Goal: Navigation & Orientation: Find specific page/section

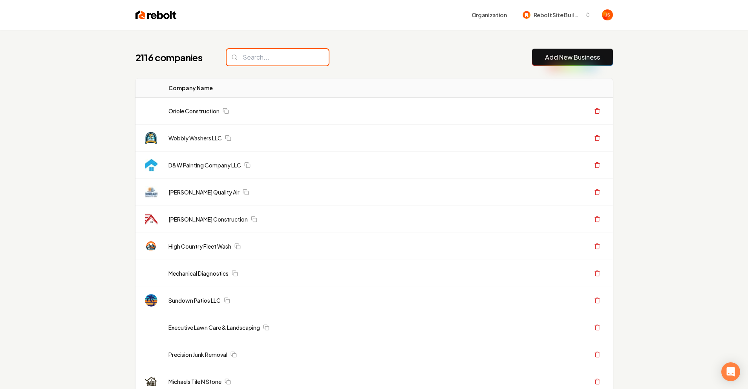
click at [244, 61] on input "search" at bounding box center [278, 57] width 102 height 16
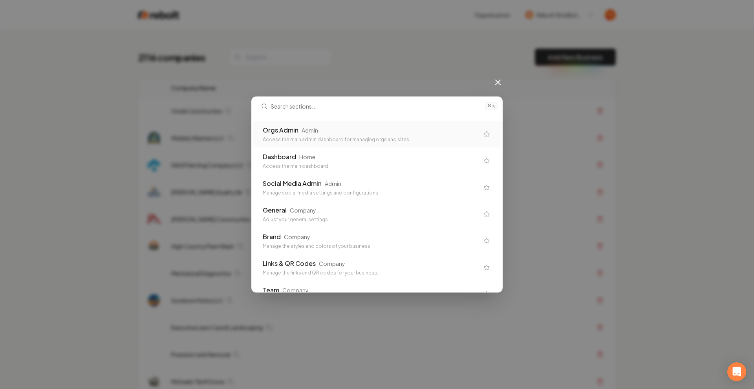
click at [273, 134] on div "Orgs Admin" at bounding box center [281, 130] width 36 height 9
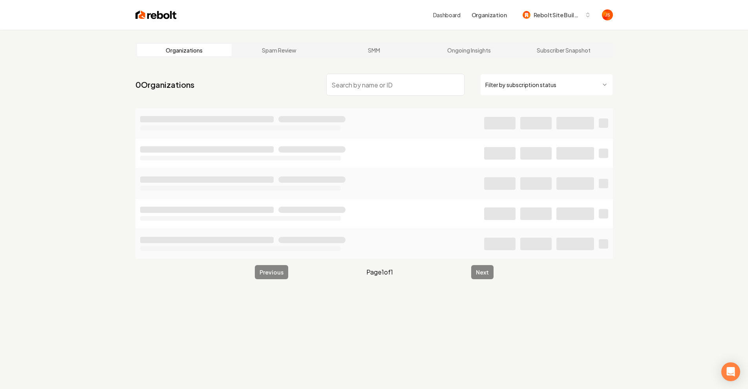
click at [392, 83] on input "search" at bounding box center [395, 85] width 138 height 22
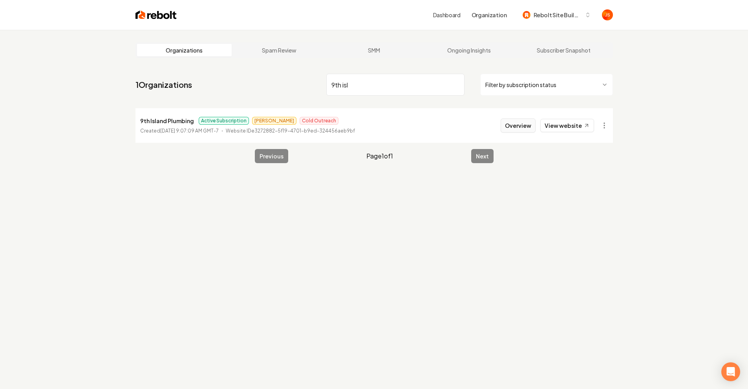
type input "9th isl"
click at [507, 128] on button "Overview" at bounding box center [518, 126] width 35 height 14
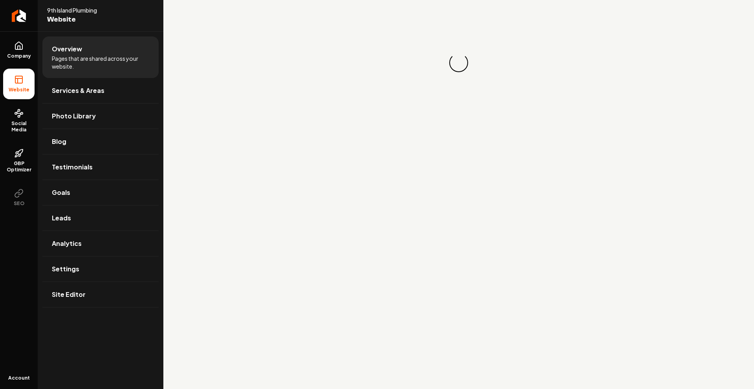
click at [16, 117] on icon at bounding box center [18, 113] width 9 height 9
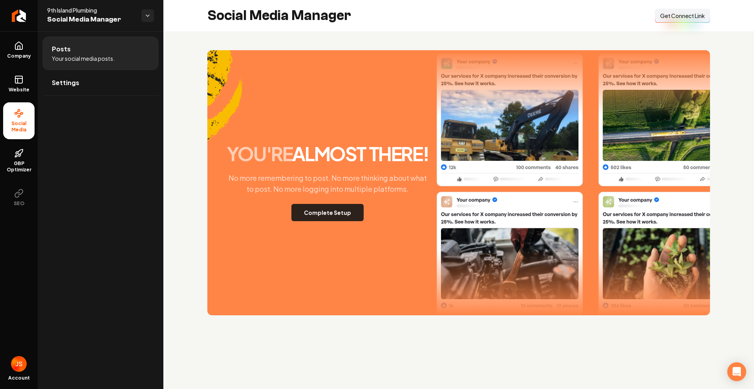
click at [353, 208] on button "Complete Setup" at bounding box center [327, 212] width 72 height 17
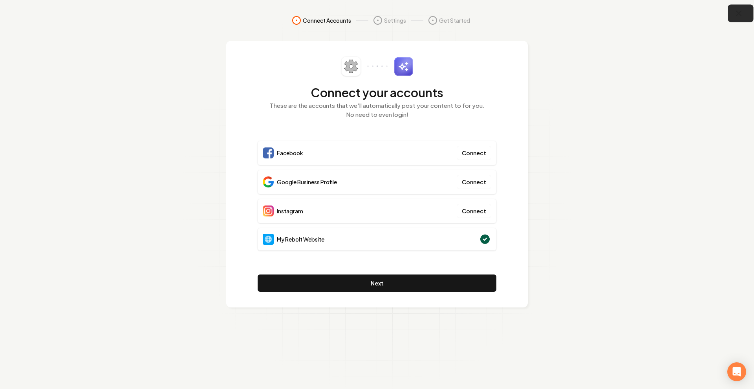
click at [731, 14] on button "button" at bounding box center [741, 14] width 26 height 18
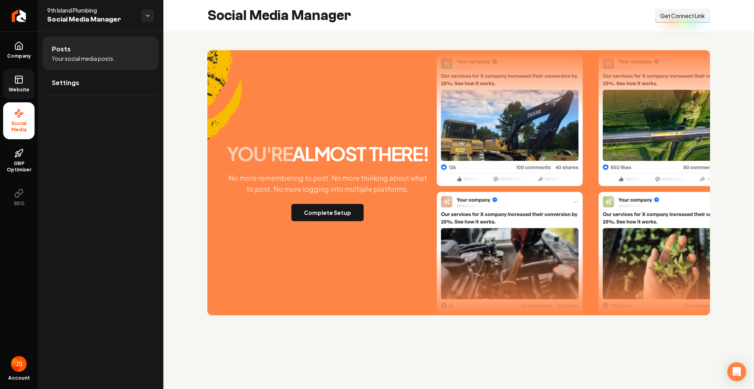
click at [11, 82] on link "Website" at bounding box center [18, 84] width 31 height 31
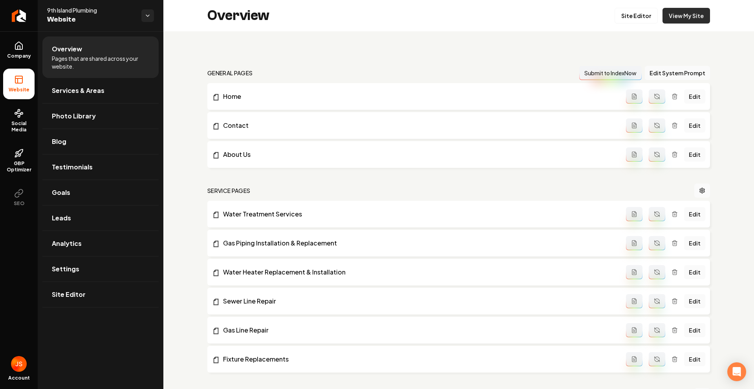
click at [663, 18] on link "View My Site" at bounding box center [686, 16] width 48 height 16
click at [21, 22] on link "Return to dashboard" at bounding box center [19, 15] width 38 height 31
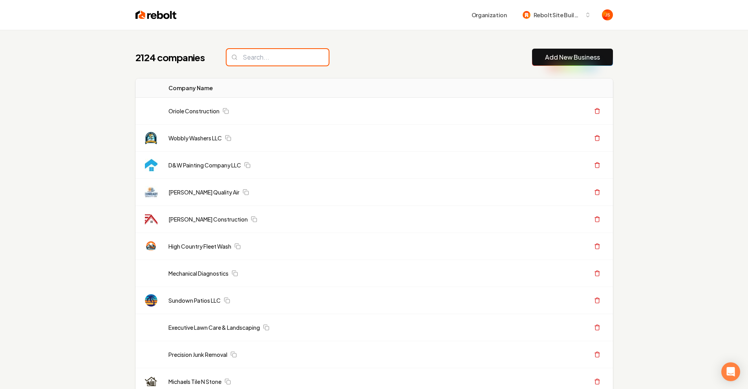
click at [283, 57] on input "search" at bounding box center [278, 57] width 102 height 16
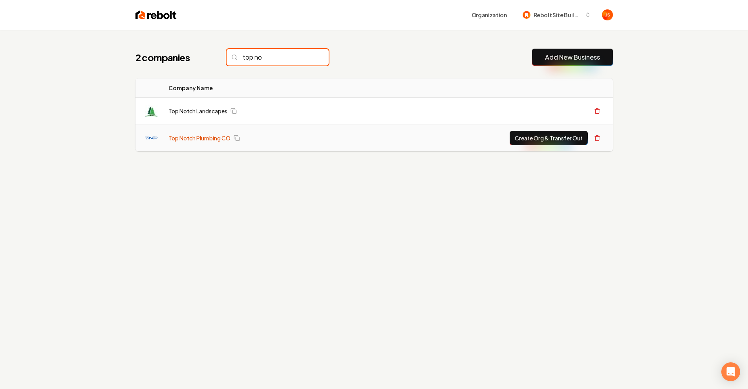
type input "top no"
click at [208, 134] on link "Top Notch Plumbing CO" at bounding box center [199, 138] width 62 height 8
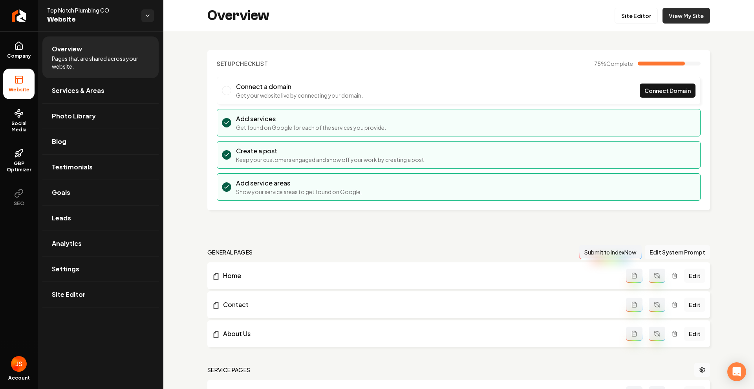
click at [671, 20] on link "View My Site" at bounding box center [686, 16] width 48 height 16
